Goal: Navigation & Orientation: Understand site structure

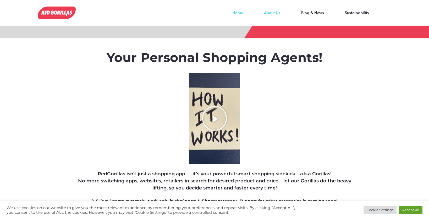
click at [277, 14] on link "About Us" at bounding box center [271, 17] width 37 height 8
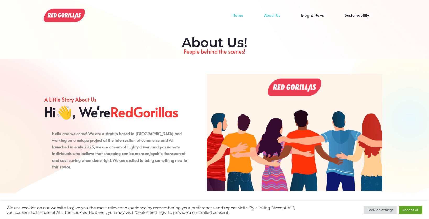
click at [243, 15] on link "Home" at bounding box center [237, 19] width 31 height 8
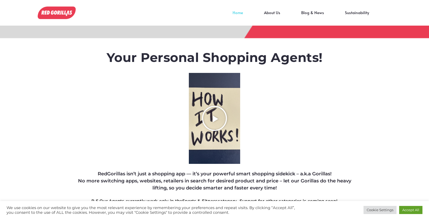
click at [214, 118] on icon "Play Video about RedGorillas How it Works" at bounding box center [214, 118] width 26 height 26
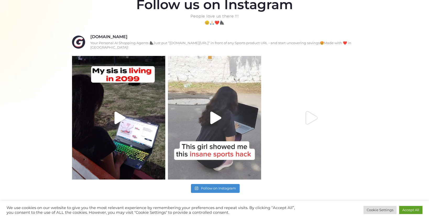
scroll to position [309, 0]
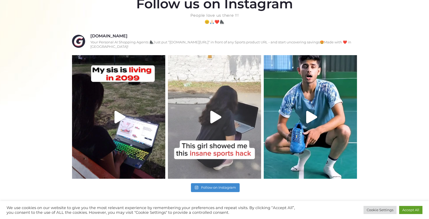
click at [214, 113] on icon "Play" at bounding box center [215, 117] width 11 height 13
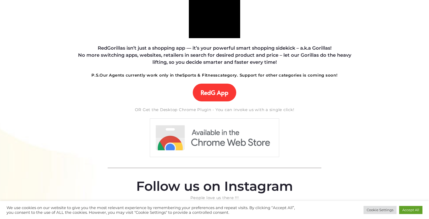
scroll to position [0, 0]
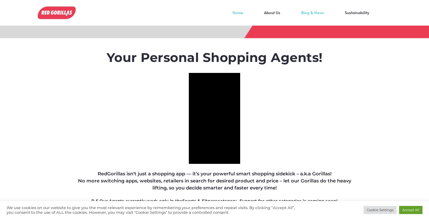
click at [312, 13] on link "Blog & News" at bounding box center [312, 17] width 44 height 8
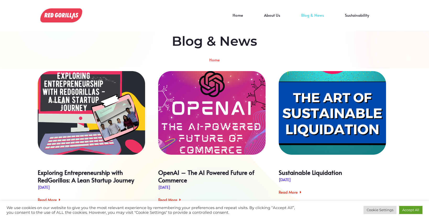
click at [357, 15] on link "Sustainability" at bounding box center [356, 19] width 45 height 8
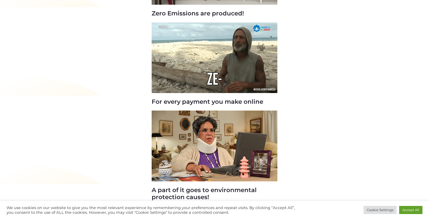
scroll to position [182, 0]
